Goal: Information Seeking & Learning: Learn about a topic

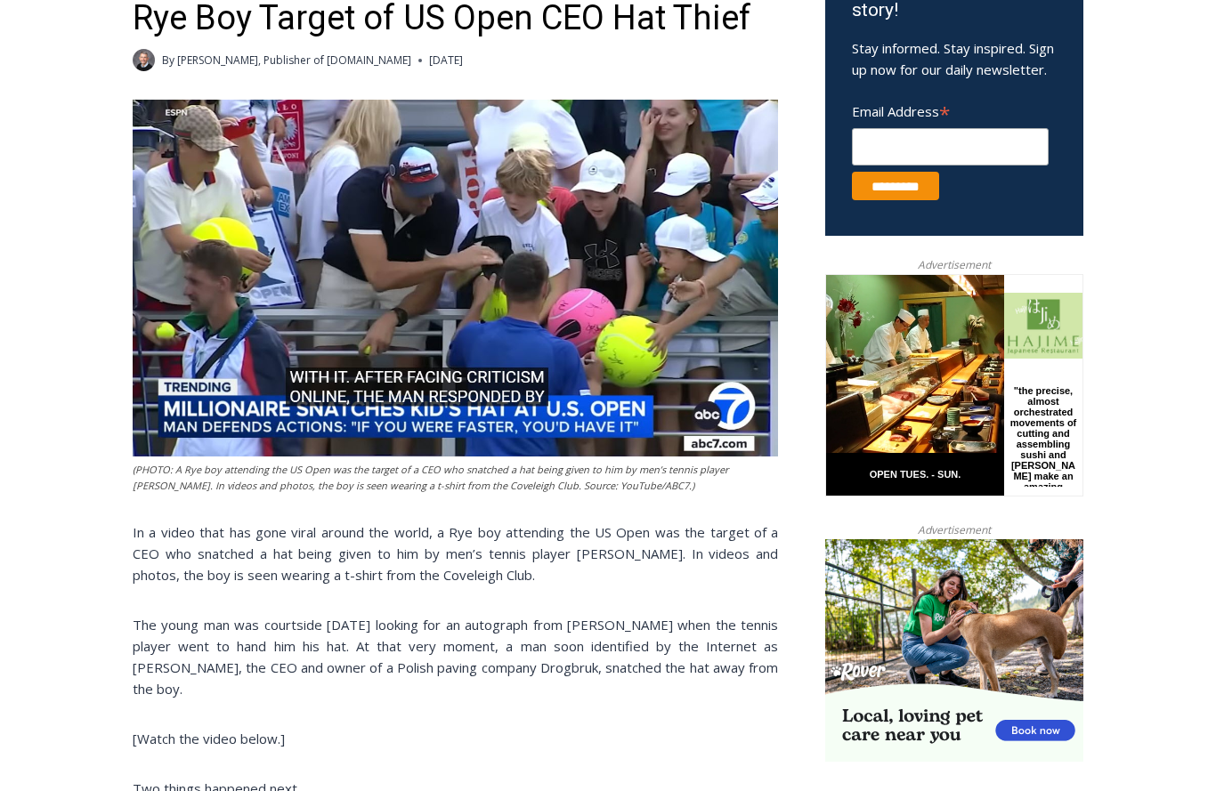
click at [469, 311] on img at bounding box center [455, 278] width 645 height 357
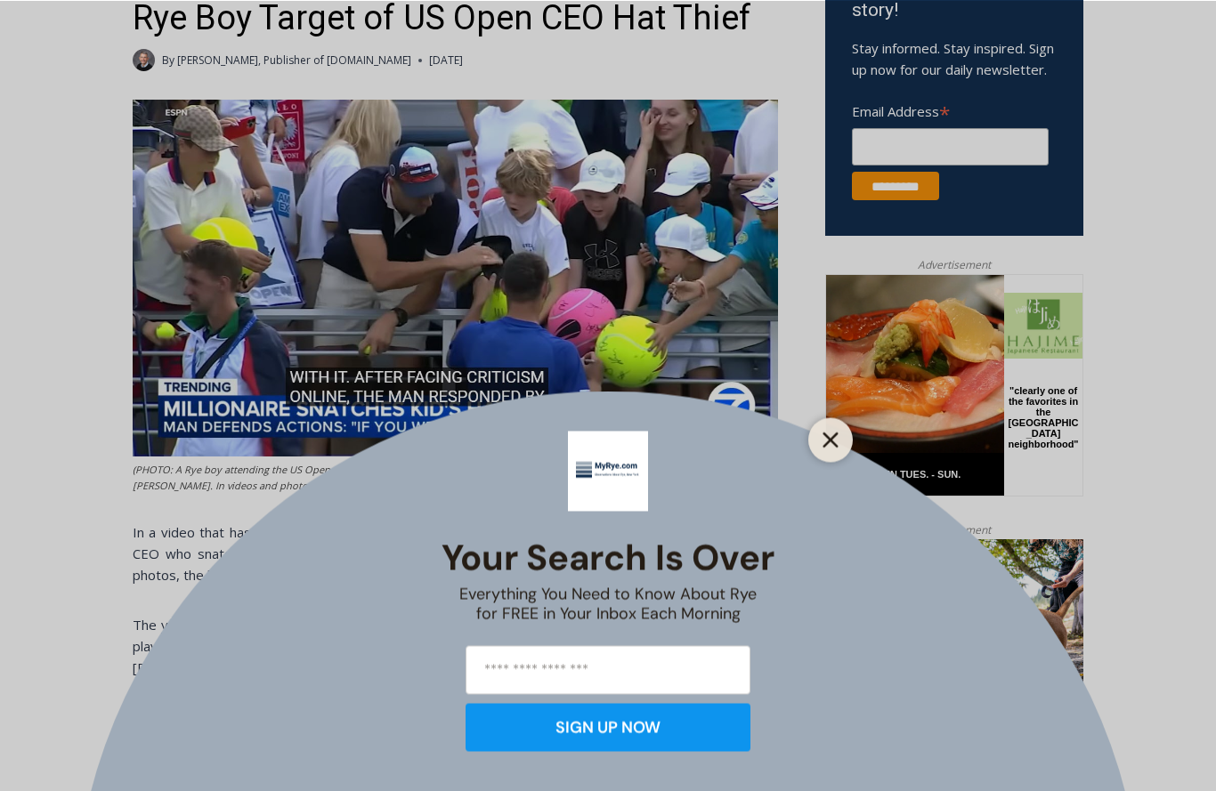
click at [840, 433] on button "Close" at bounding box center [830, 439] width 25 height 25
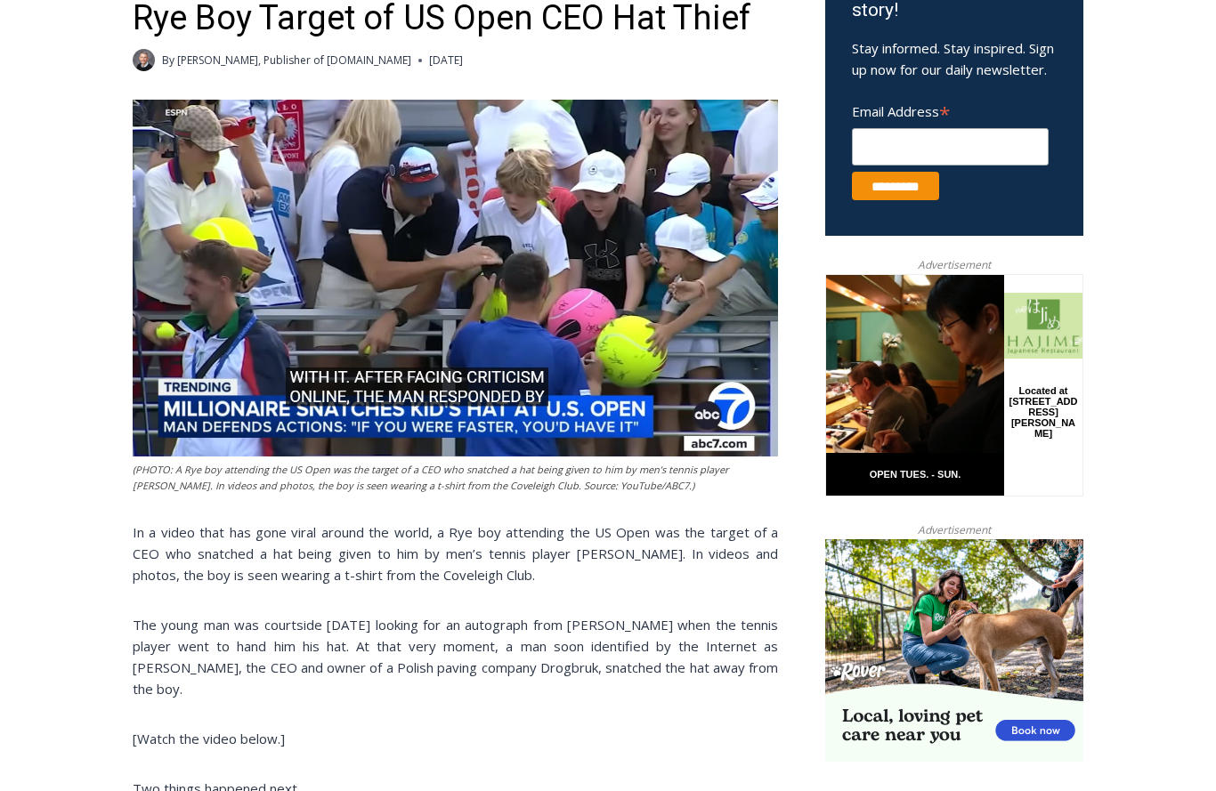
click at [469, 289] on img at bounding box center [455, 278] width 645 height 357
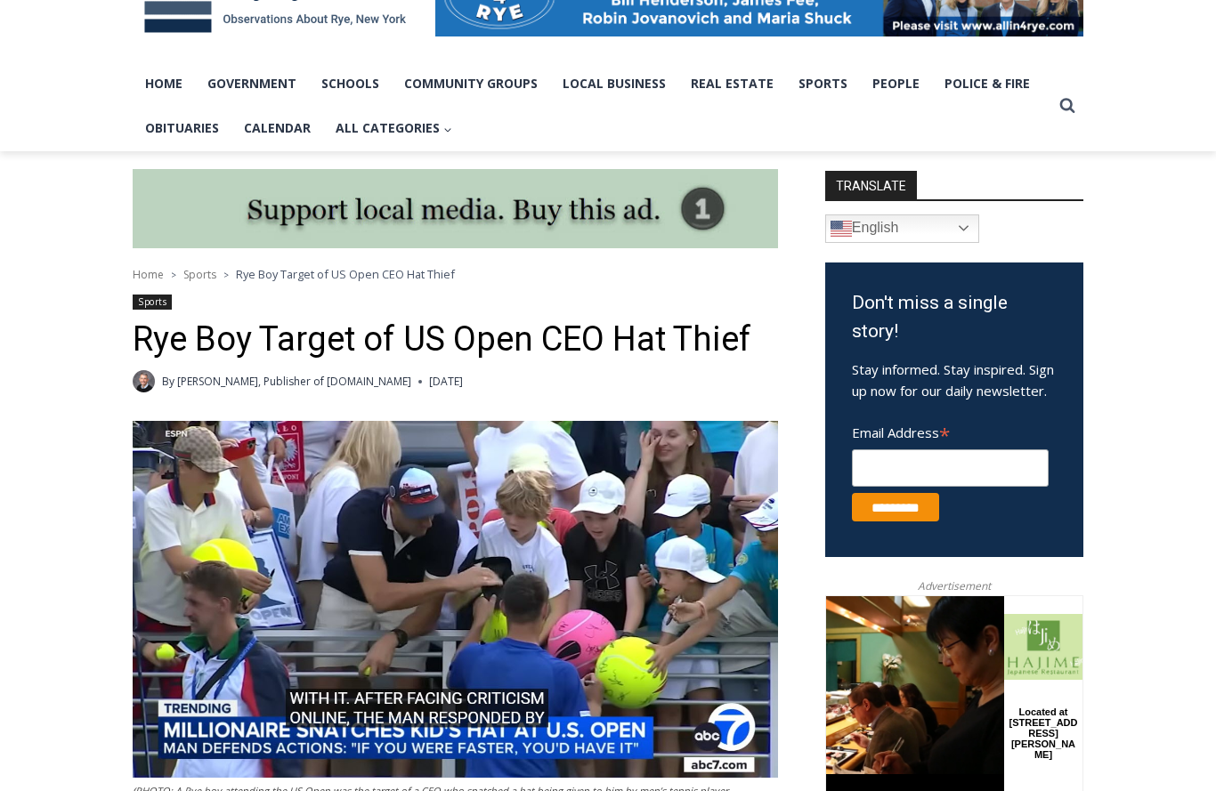
scroll to position [322, 0]
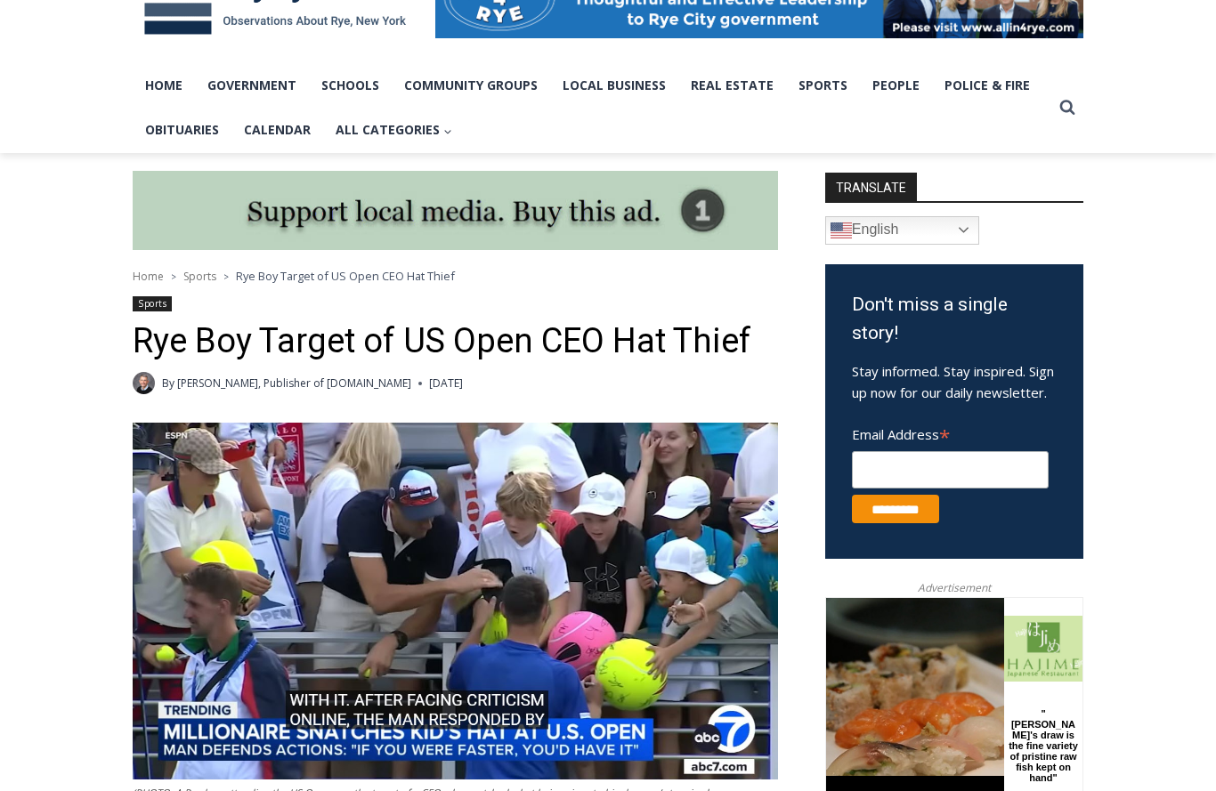
click at [525, 546] on img at bounding box center [455, 601] width 645 height 357
click at [472, 586] on img at bounding box center [455, 601] width 645 height 357
click at [489, 577] on img at bounding box center [455, 601] width 645 height 357
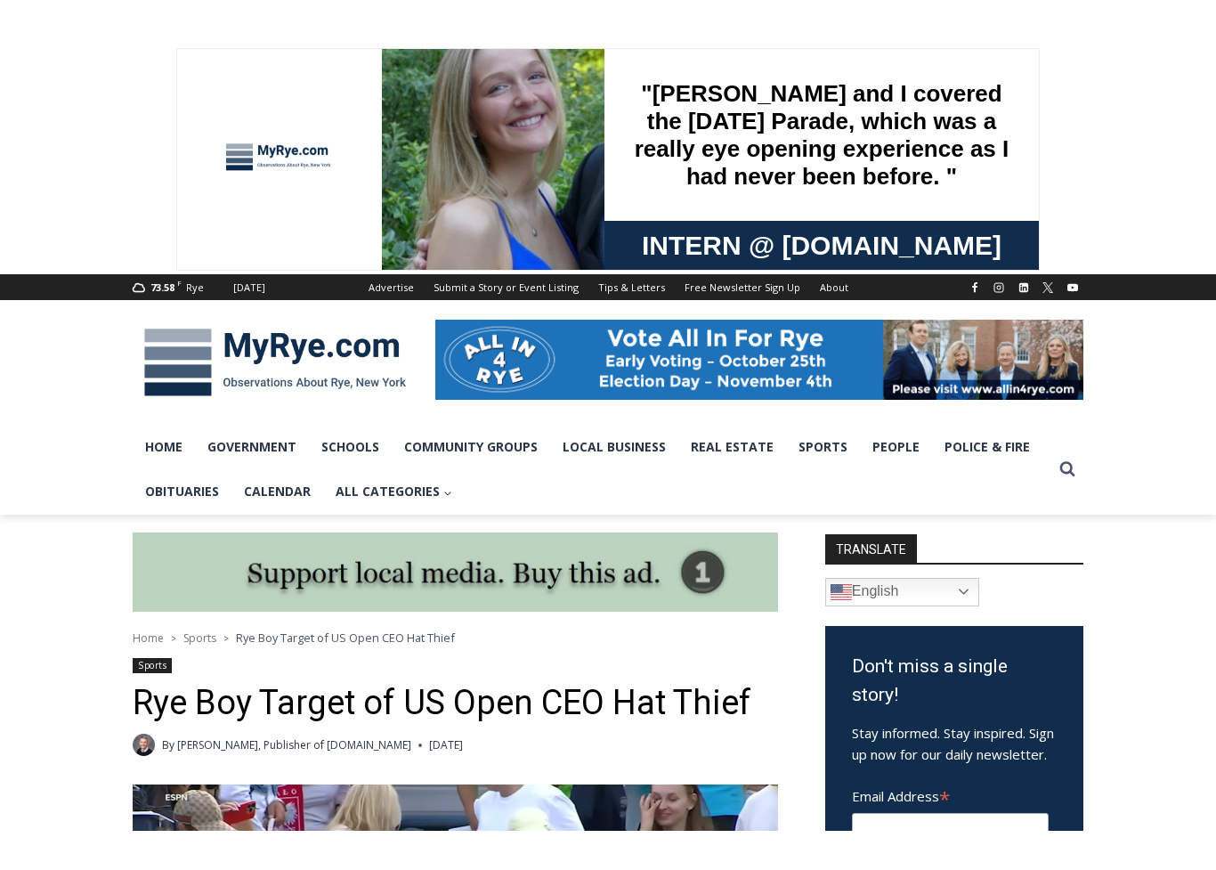
scroll to position [470, 0]
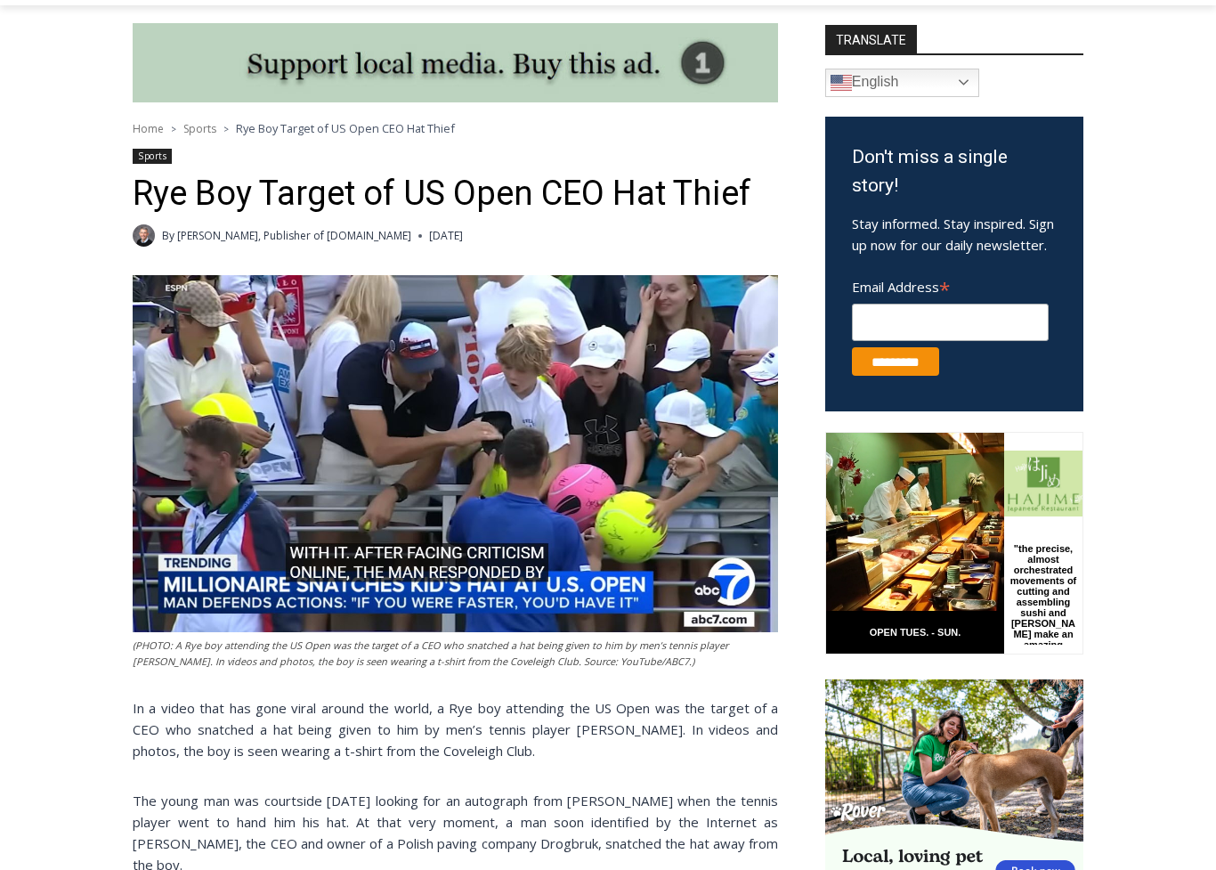
click at [480, 458] on img at bounding box center [455, 453] width 645 height 357
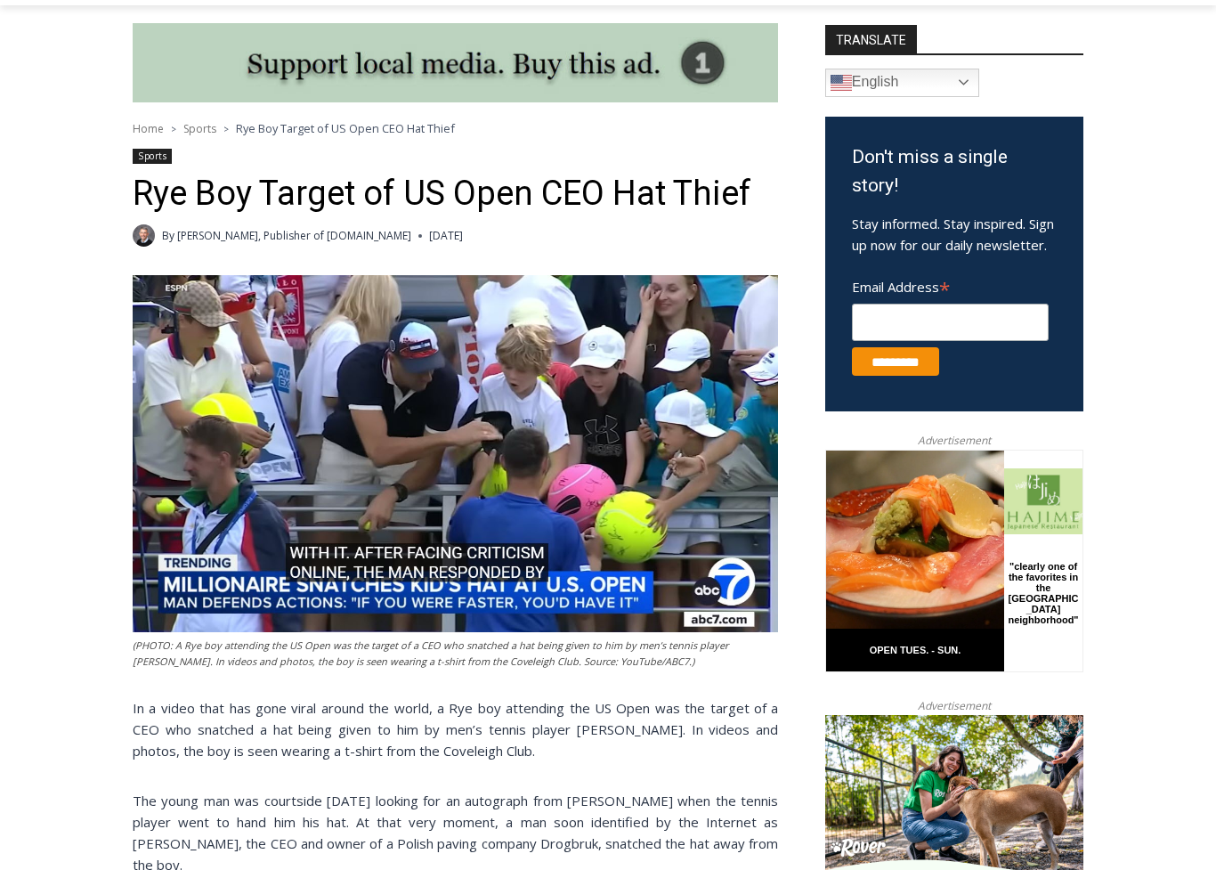
click at [464, 532] on img at bounding box center [455, 453] width 645 height 357
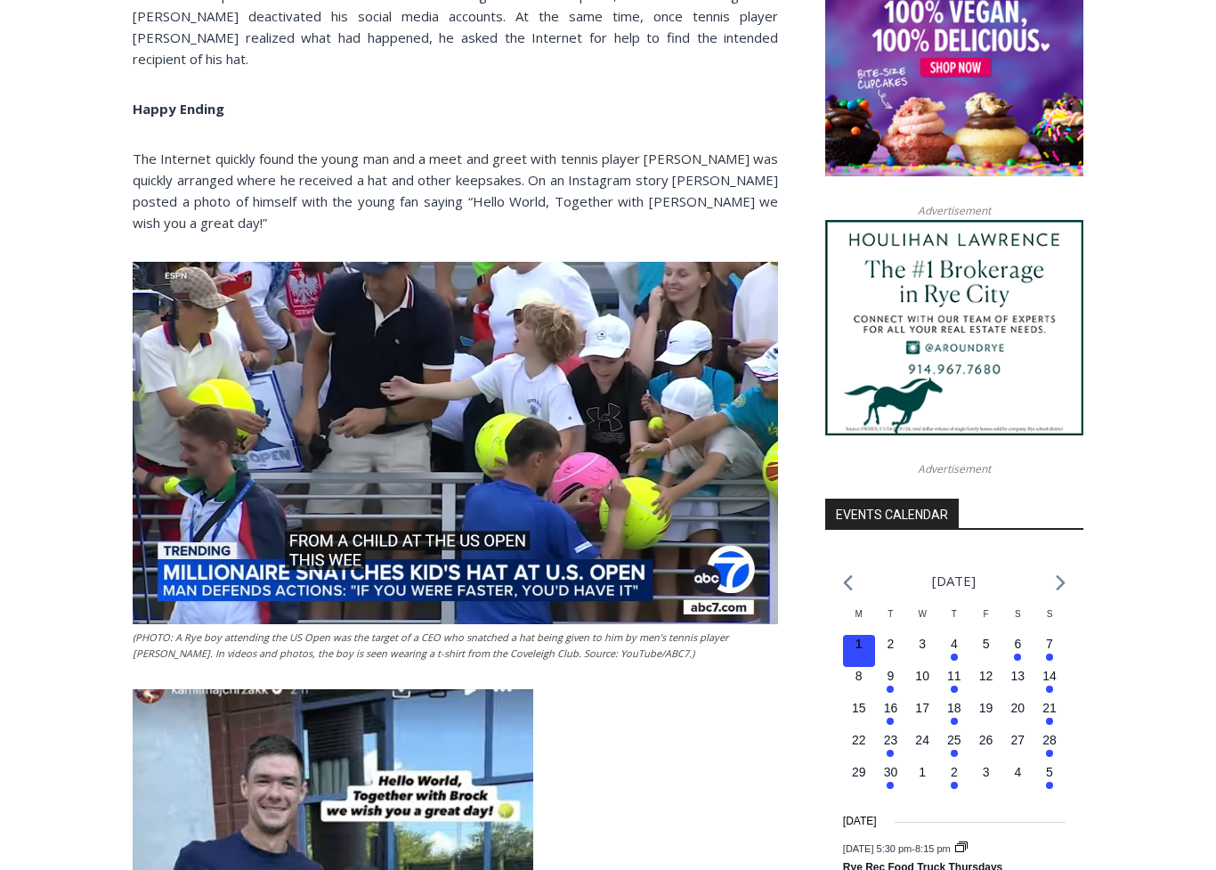
scroll to position [1506, 0]
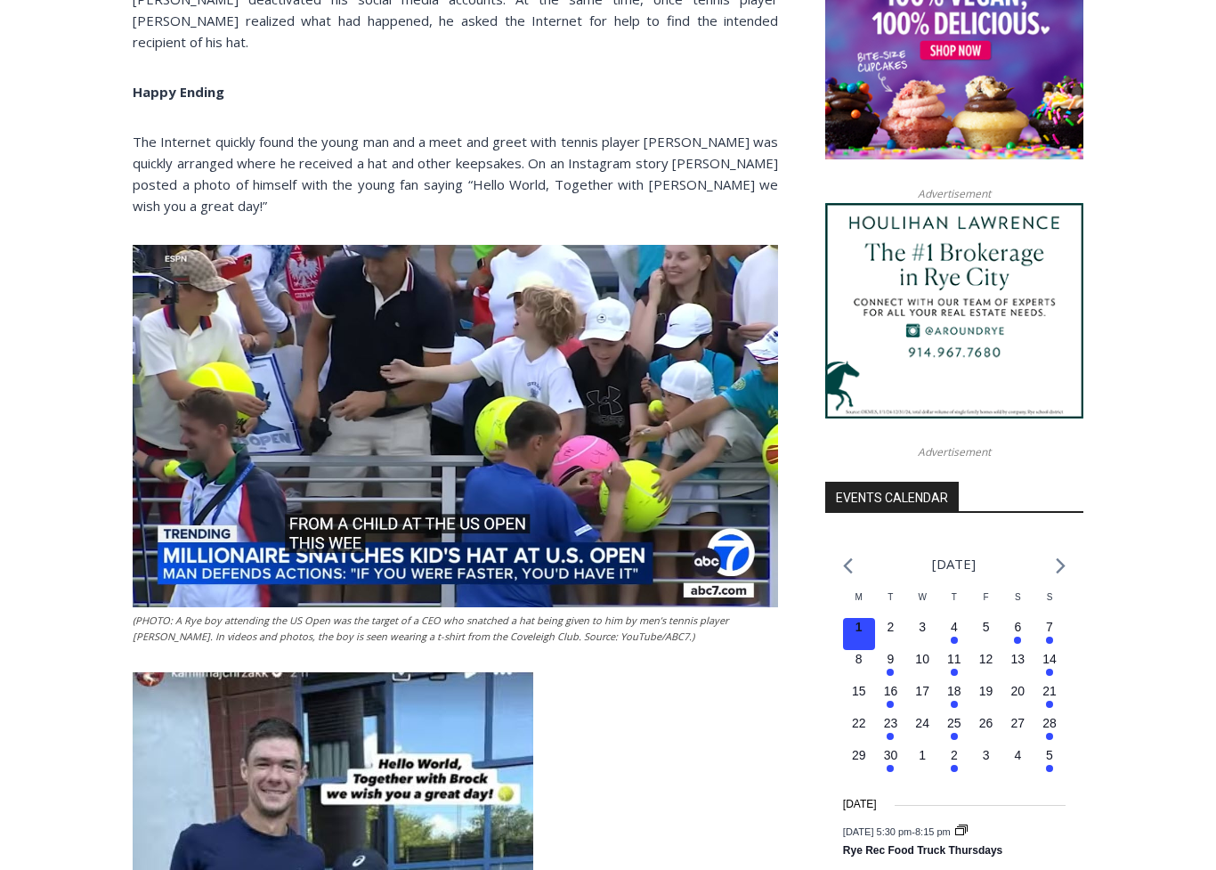
click at [489, 397] on img at bounding box center [455, 426] width 645 height 362
click at [513, 417] on img at bounding box center [455, 426] width 645 height 362
click at [516, 425] on img at bounding box center [455, 426] width 645 height 362
click at [519, 423] on img at bounding box center [455, 426] width 645 height 362
click at [528, 424] on img at bounding box center [455, 426] width 645 height 362
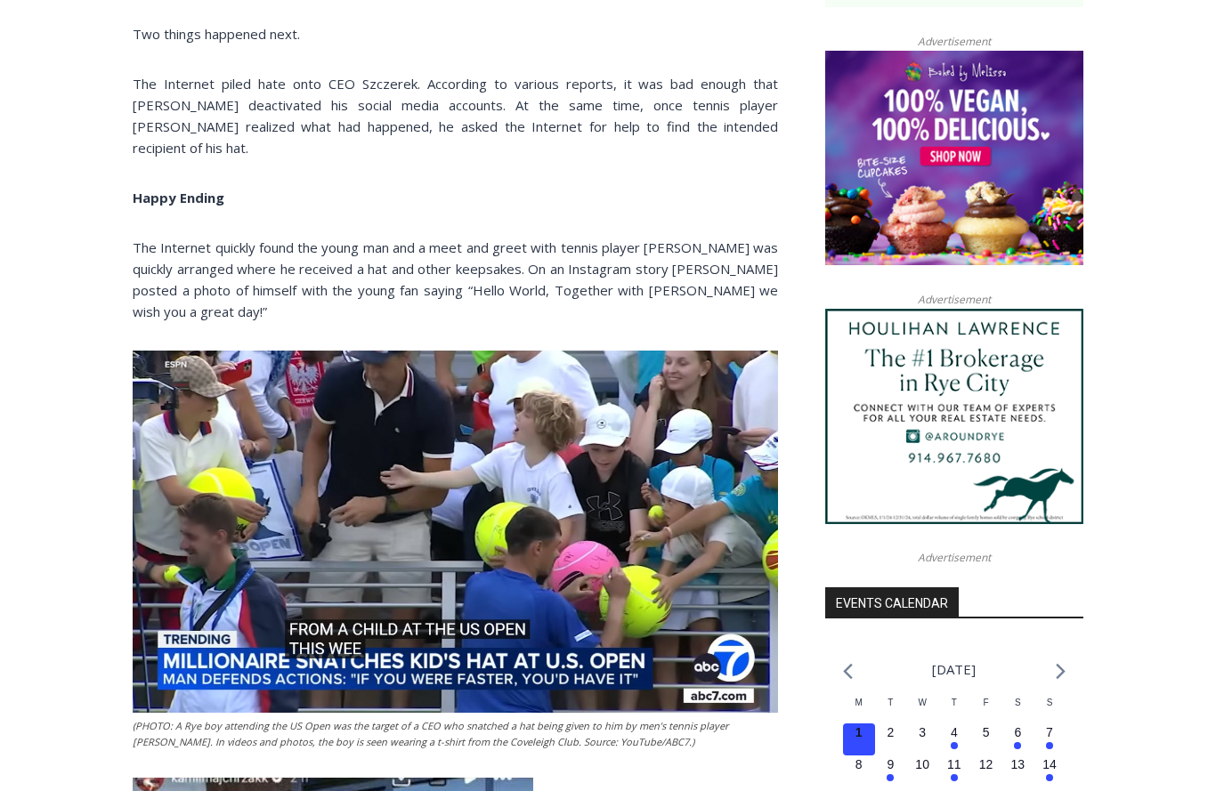
scroll to position [1368, 0]
